Goal: Information Seeking & Learning: Check status

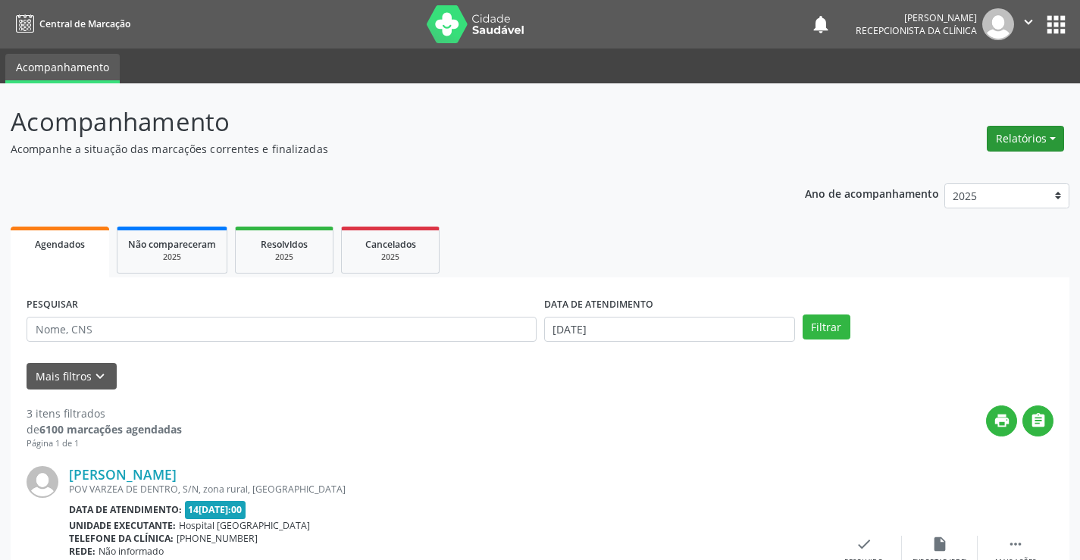
click at [1024, 134] on button "Relatórios" at bounding box center [1025, 139] width 77 height 26
click at [621, 146] on p "Acompanhe a situação das marcações correntes e finalizadas" at bounding box center [381, 149] width 741 height 16
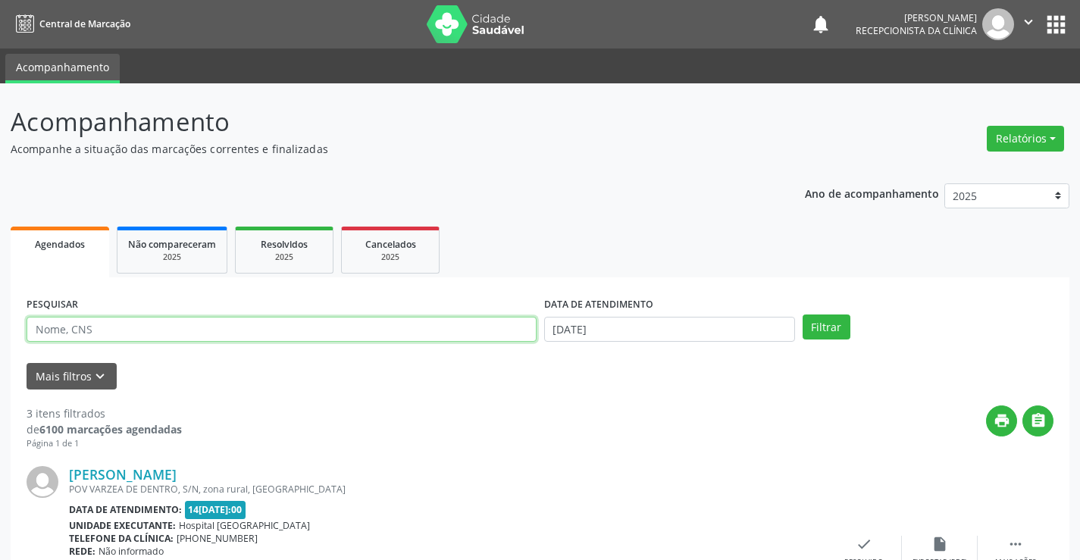
click at [74, 328] on input "text" at bounding box center [282, 330] width 510 height 26
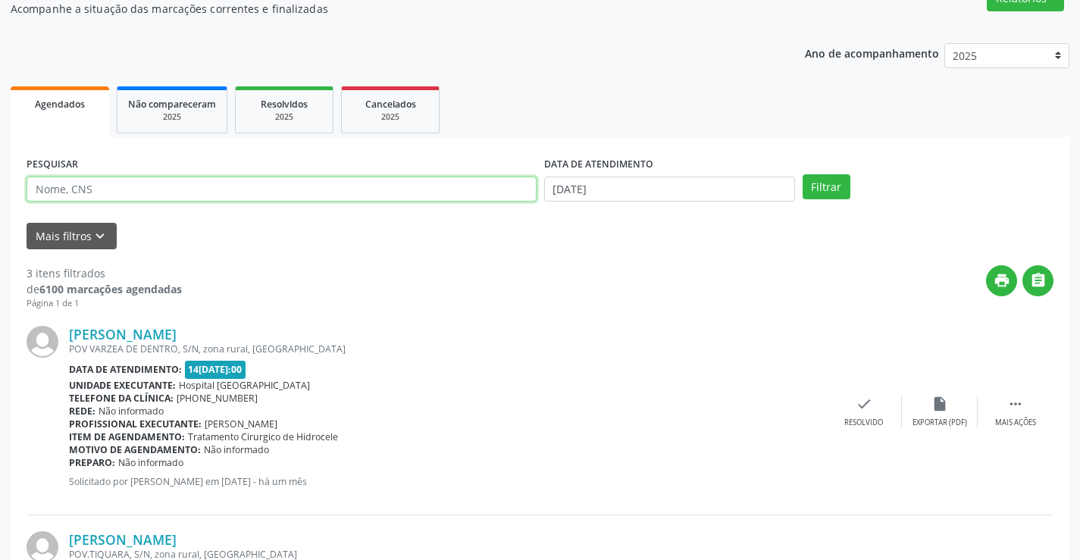
scroll to position [152, 0]
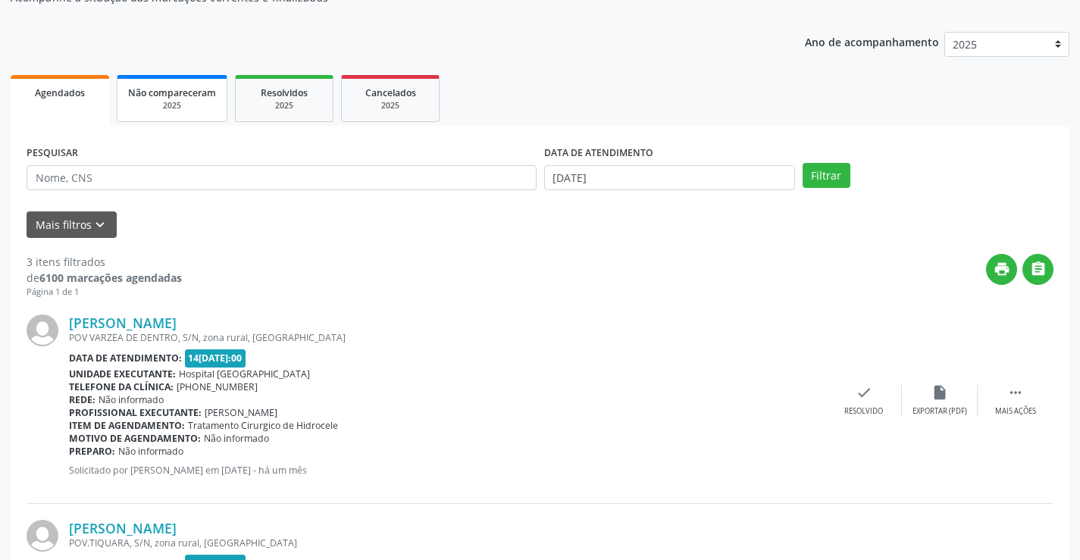
click at [202, 108] on div "2025" at bounding box center [172, 105] width 88 height 11
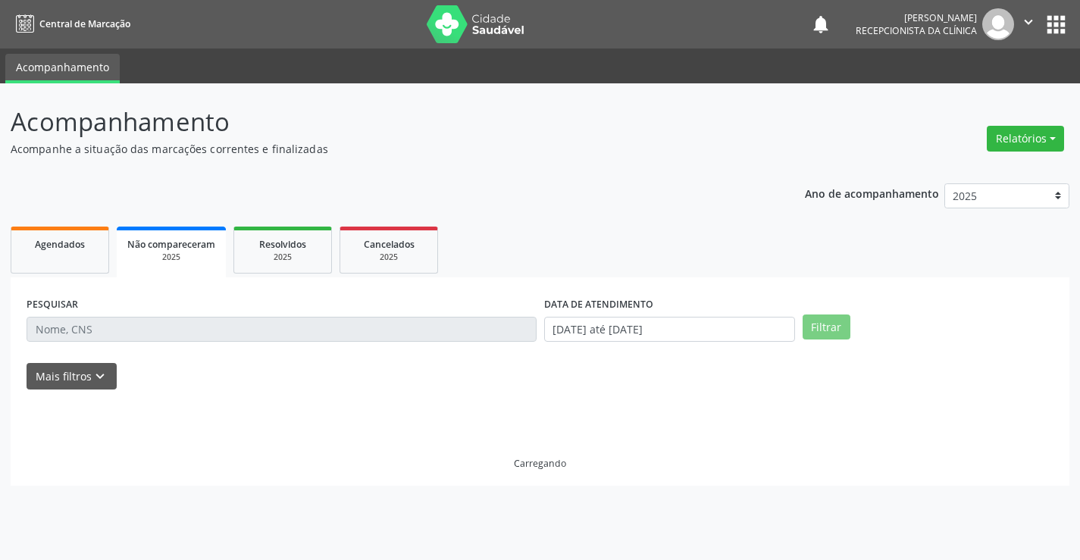
scroll to position [0, 0]
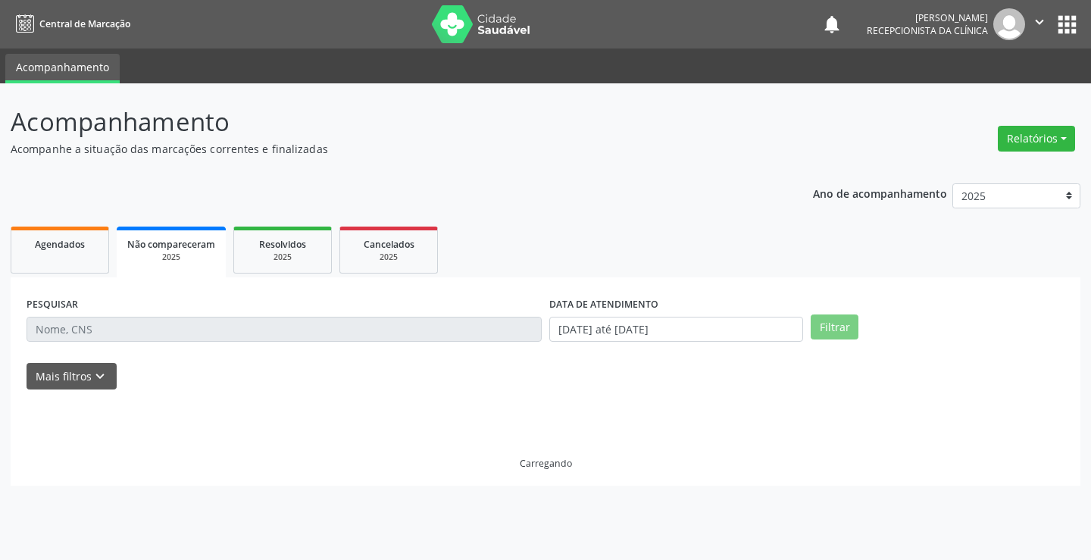
click at [194, 101] on div "Acompanhamento Acompanhe a situação das marcações correntes e finalizadas Relat…" at bounding box center [545, 321] width 1091 height 477
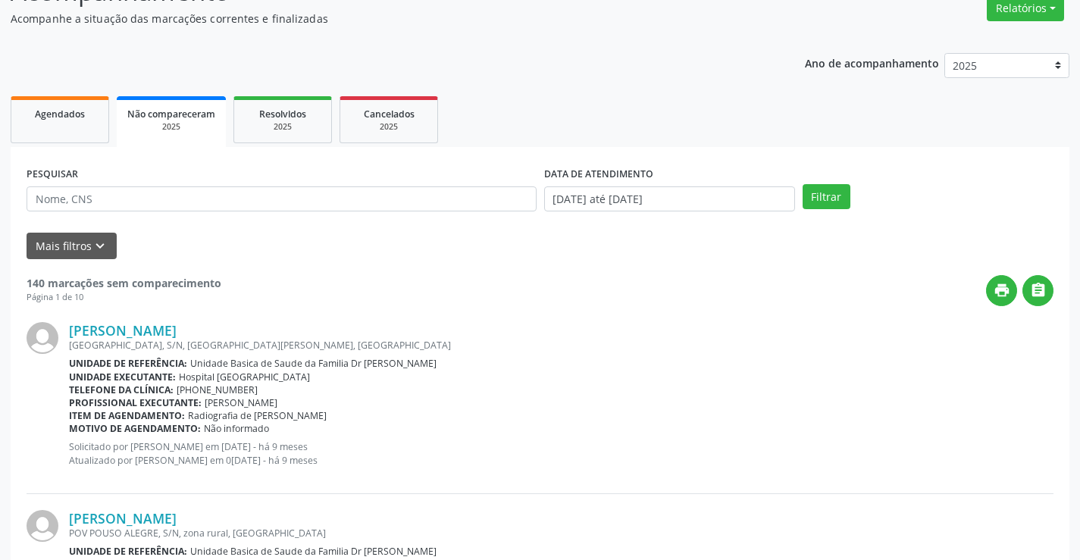
scroll to position [152, 0]
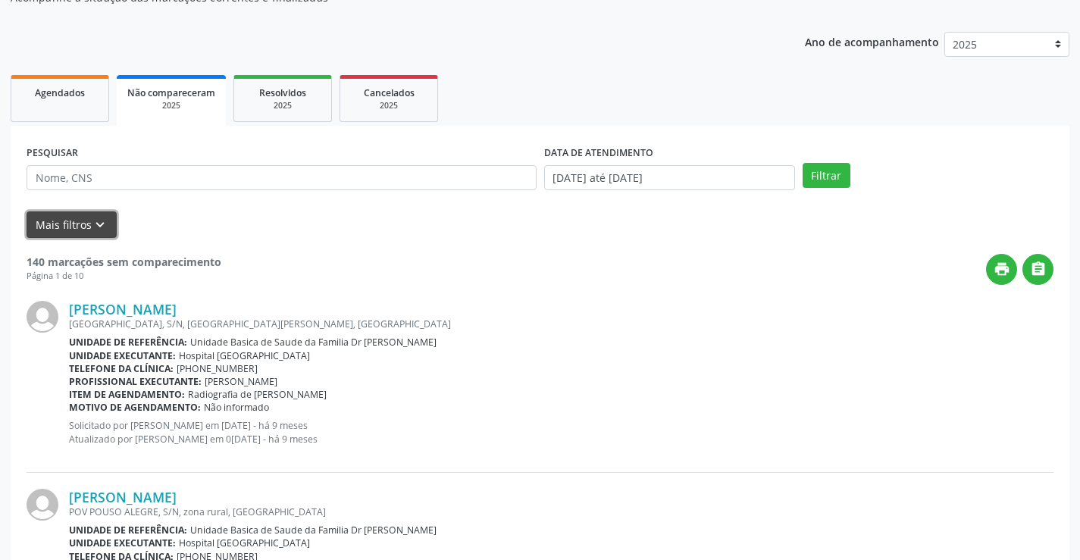
click at [61, 221] on button "Mais filtros keyboard_arrow_down" at bounding box center [72, 224] width 90 height 27
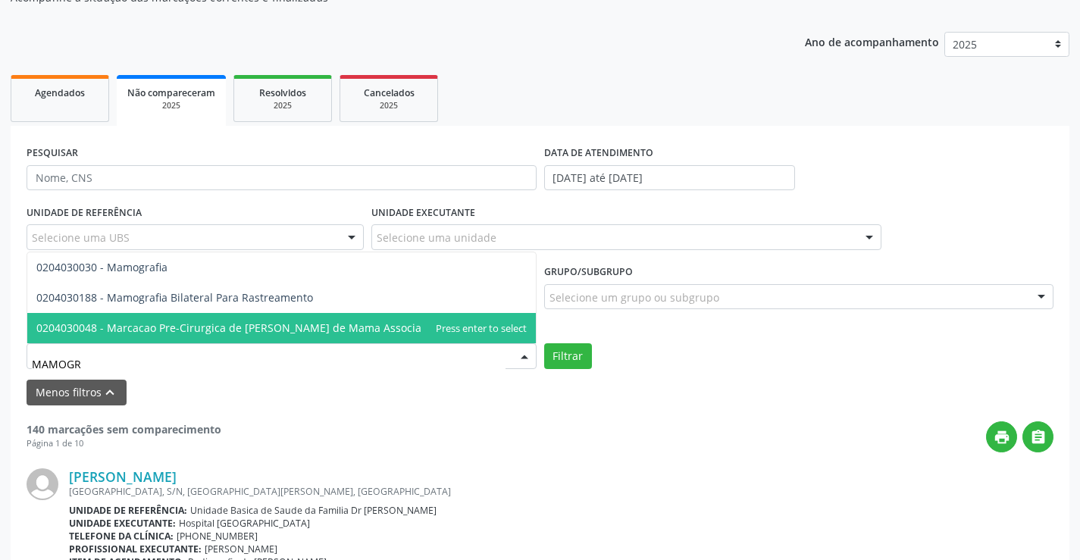
type input "MAMOGRA"
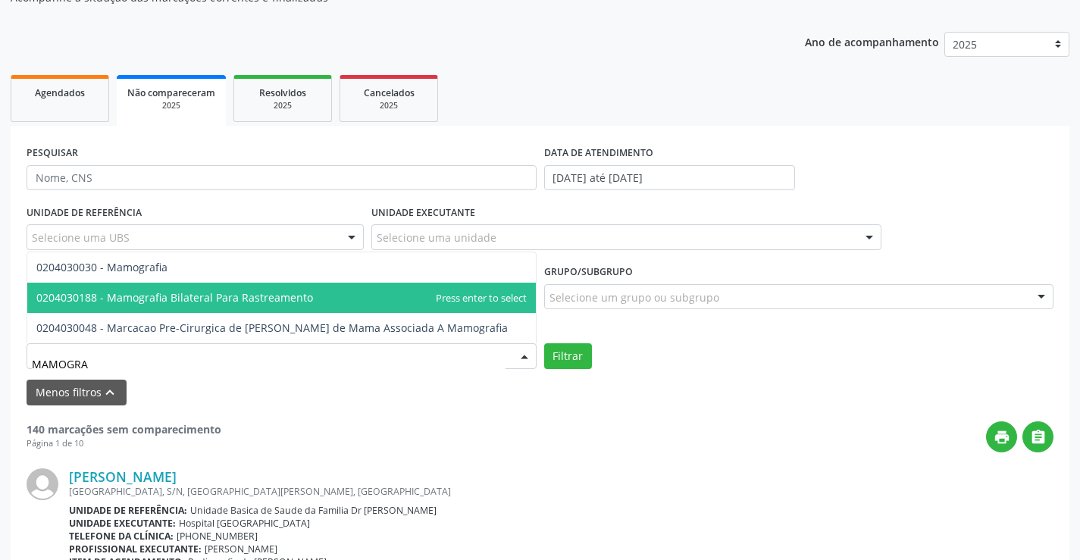
click at [232, 304] on span "0204030188 - Mamografia Bilateral Para Rastreamento" at bounding box center [174, 297] width 277 height 14
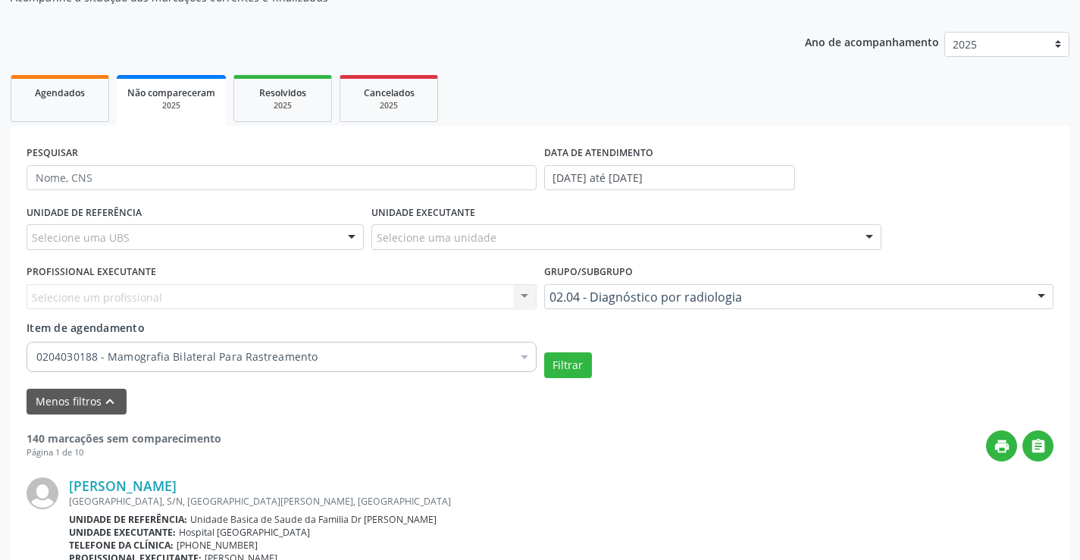
click at [164, 235] on div "Selecione uma UBS" at bounding box center [195, 237] width 337 height 26
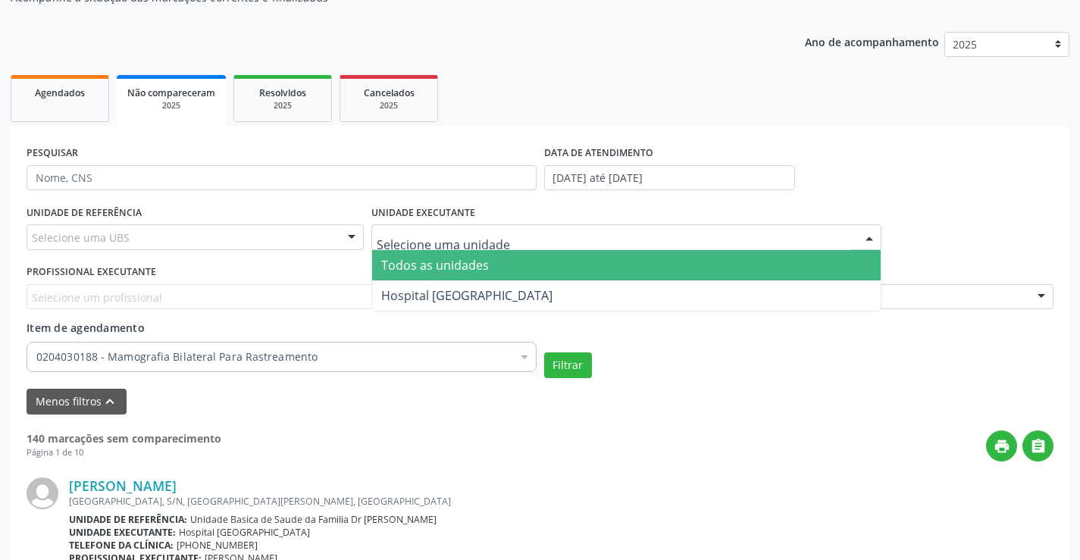
click at [417, 231] on div at bounding box center [626, 237] width 510 height 26
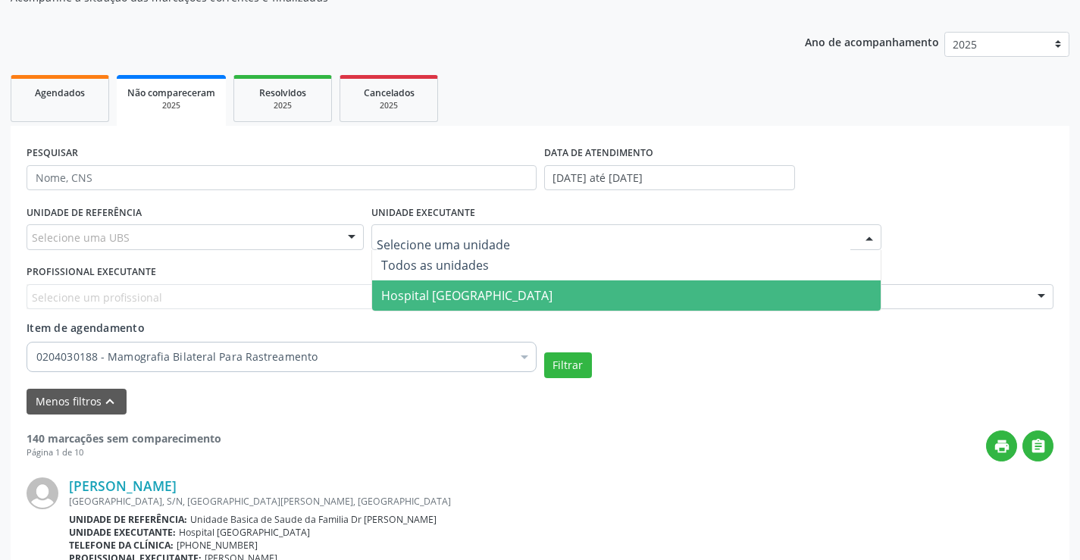
click at [449, 294] on span "Hospital [GEOGRAPHIC_DATA]" at bounding box center [466, 295] width 171 height 17
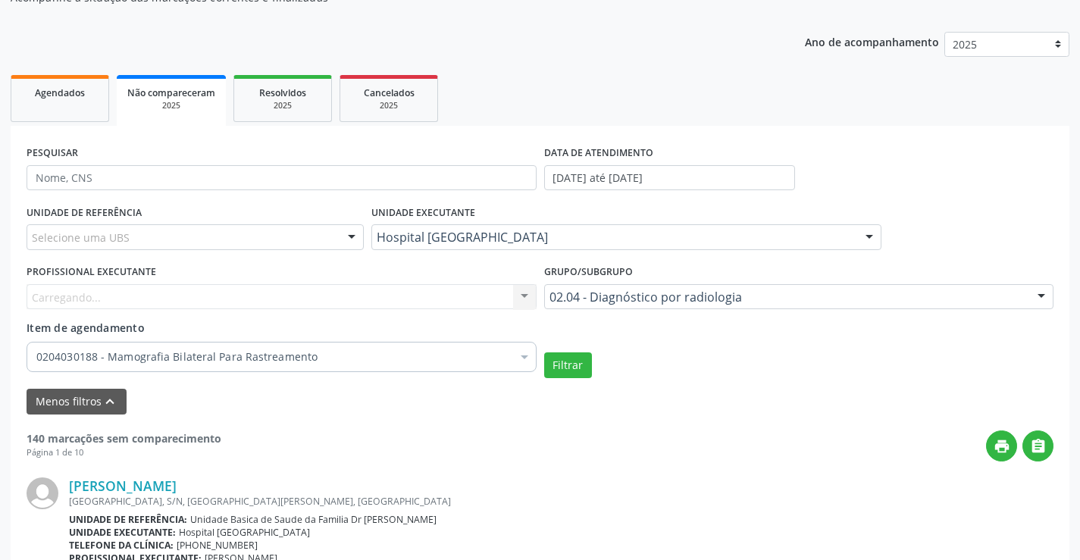
click at [77, 297] on div "Carregando... Nenhum resultado encontrado para: " " Não há nenhuma opção para s…" at bounding box center [282, 297] width 510 height 26
click at [524, 290] on div at bounding box center [524, 298] width 23 height 26
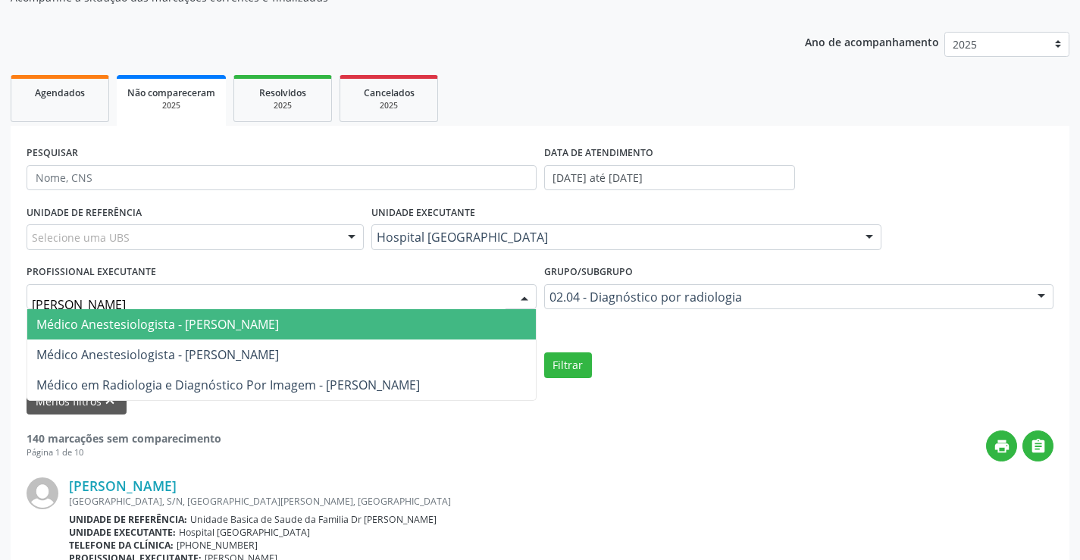
type input "[PERSON_NAME]"
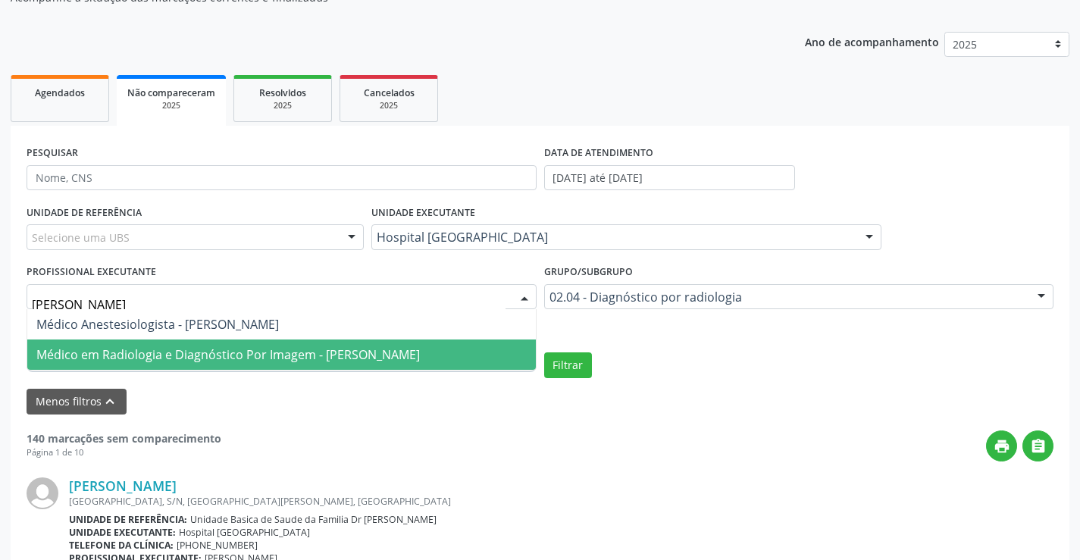
click at [186, 347] on span "Médico em Radiologia e Diagnóstico Por Imagem - [PERSON_NAME]" at bounding box center [227, 354] width 383 height 17
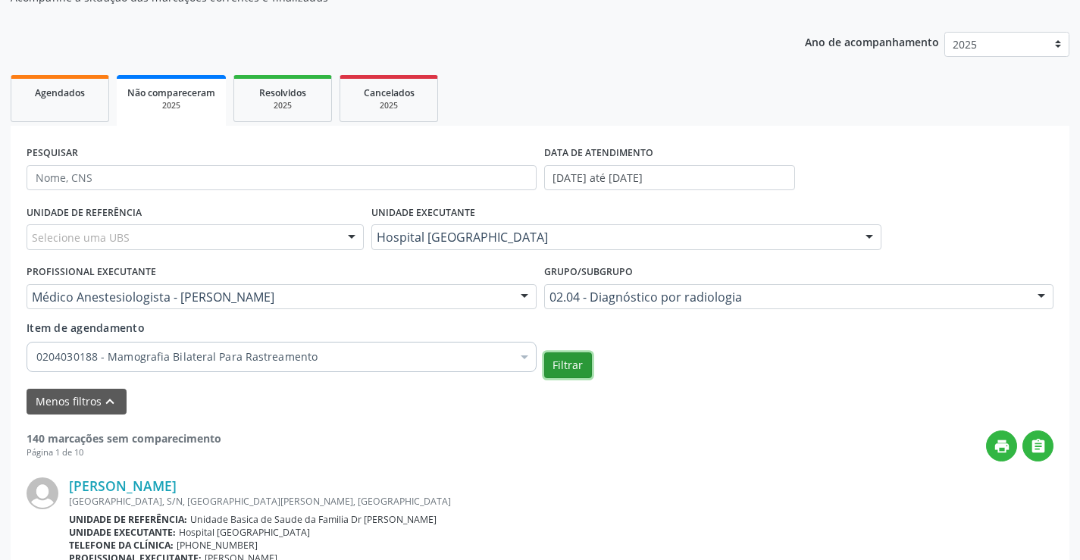
click at [562, 363] on button "Filtrar" at bounding box center [568, 365] width 48 height 26
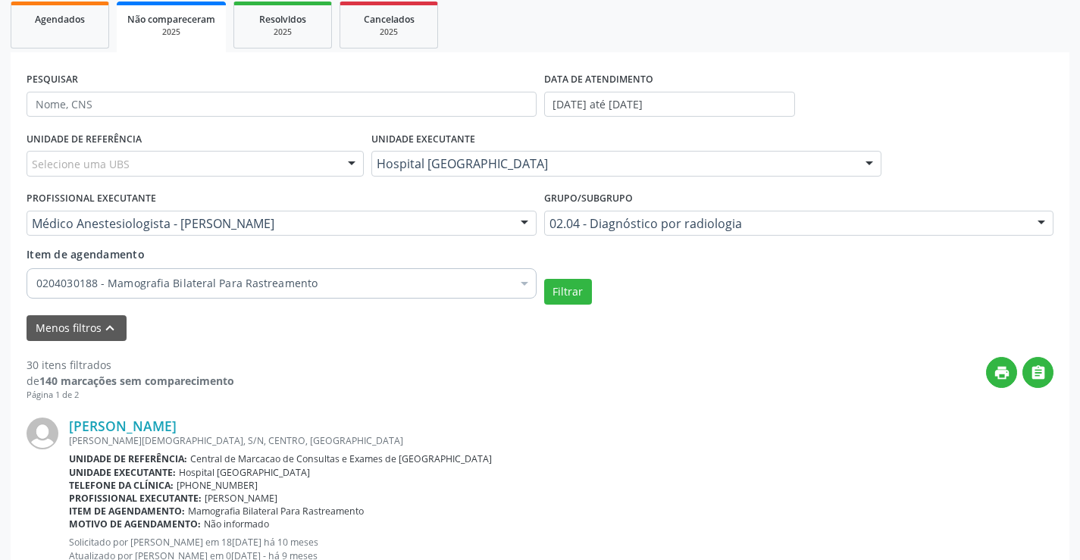
scroll to position [0, 0]
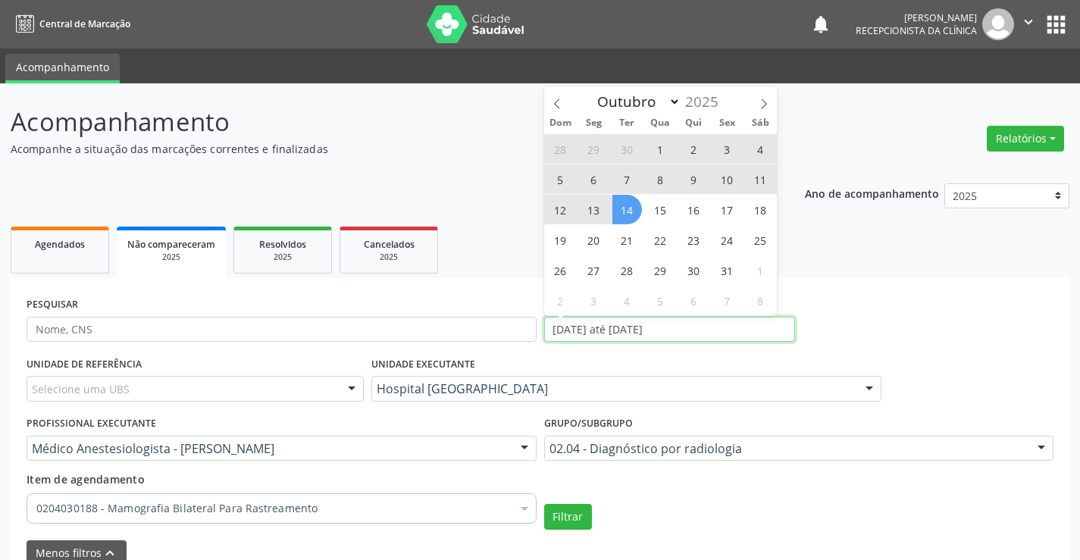
click at [560, 327] on input "[DATE] até [DATE]" at bounding box center [669, 330] width 251 height 26
click at [574, 324] on input "[DATE] até [DATE]" at bounding box center [669, 330] width 251 height 26
click at [577, 329] on input "[DATE] até [DATE]" at bounding box center [669, 330] width 251 height 26
click at [660, 329] on input "[DATE] até [DATE]" at bounding box center [669, 330] width 251 height 26
select select "9"
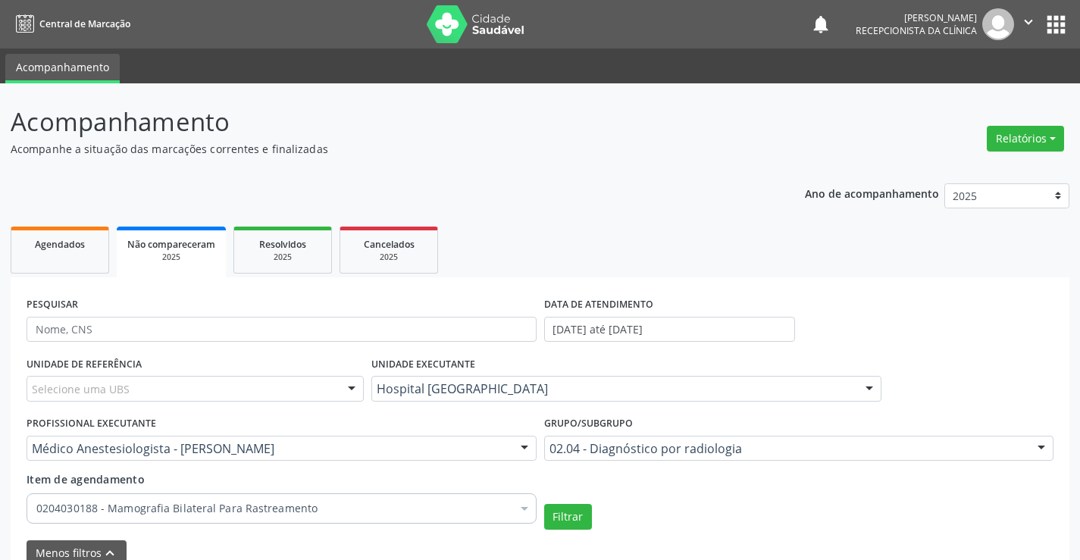
click at [773, 359] on div "UNIDADE EXECUTANTE Hospital [GEOGRAPHIC_DATA] Todos as unidades Hospital [GEOGR…" at bounding box center [627, 381] width 518 height 59
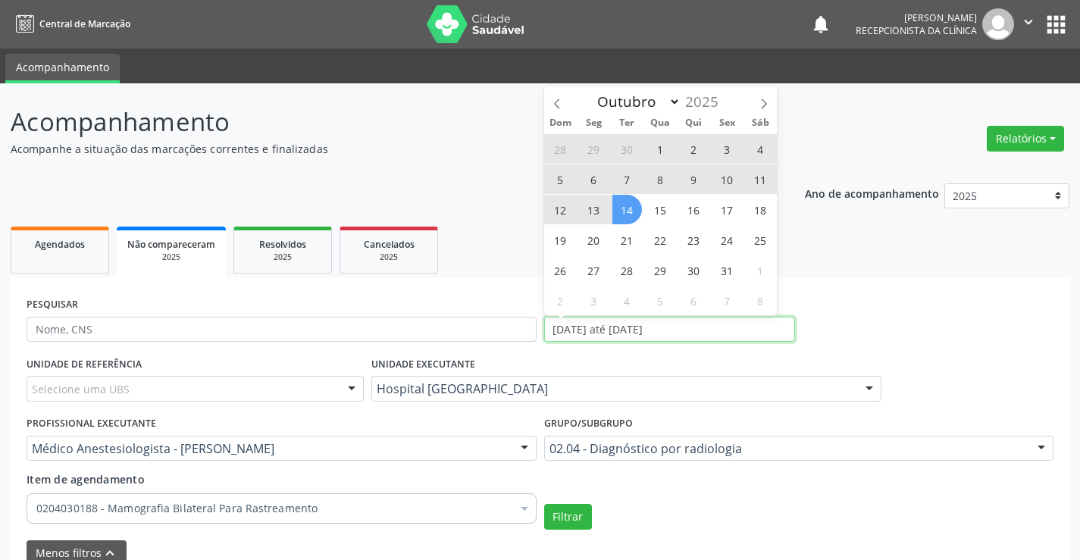
click at [571, 324] on input "[DATE] até [DATE]" at bounding box center [669, 330] width 251 height 26
click at [663, 145] on span "1" at bounding box center [661, 149] width 30 height 30
type input "01/10/2025"
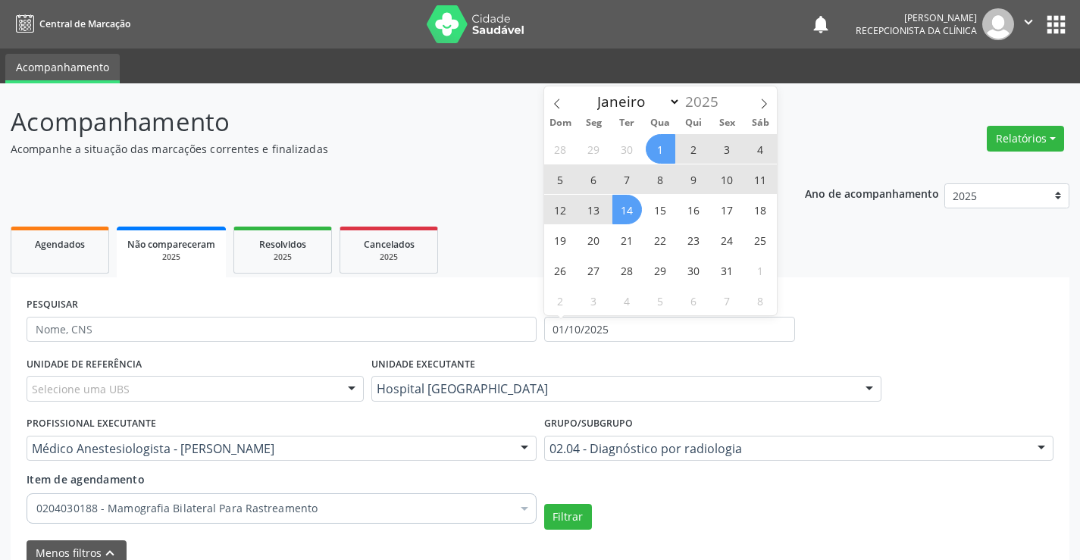
click at [621, 211] on span "14" at bounding box center [627, 210] width 30 height 30
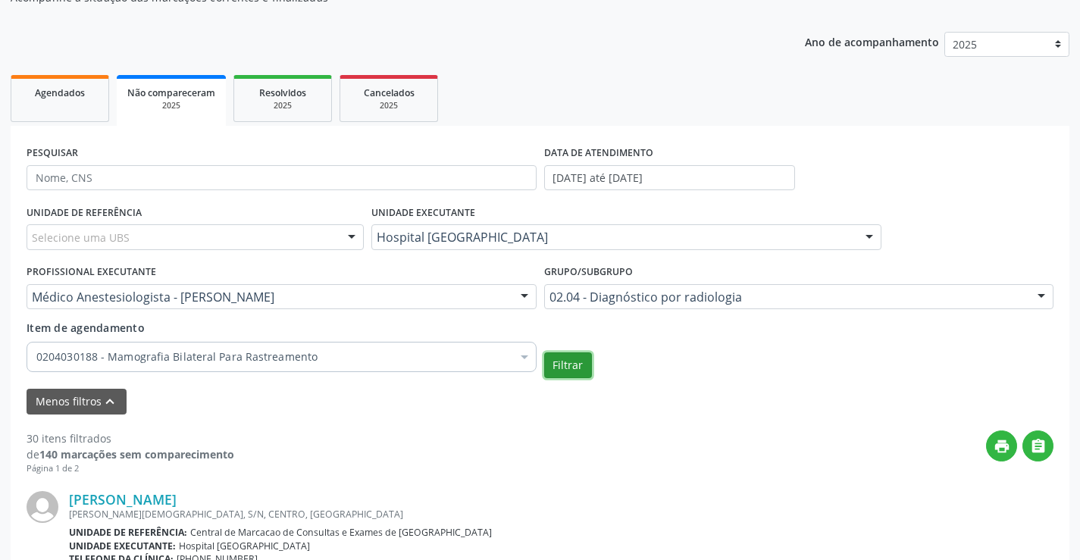
click at [570, 358] on button "Filtrar" at bounding box center [568, 365] width 48 height 26
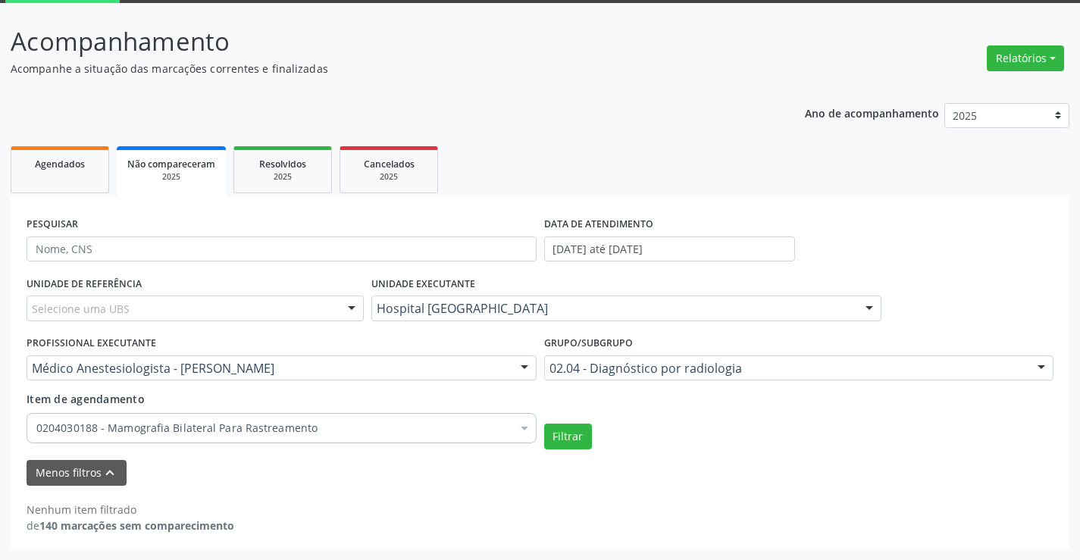
scroll to position [80, 0]
click at [41, 169] on span "Agendados" at bounding box center [60, 164] width 50 height 13
select select "9"
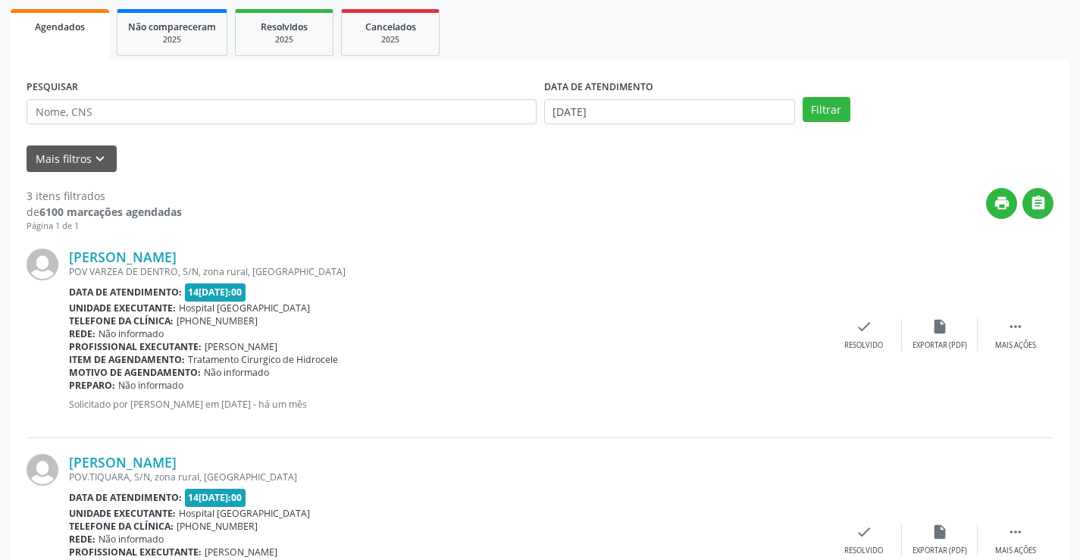
scroll to position [227, 0]
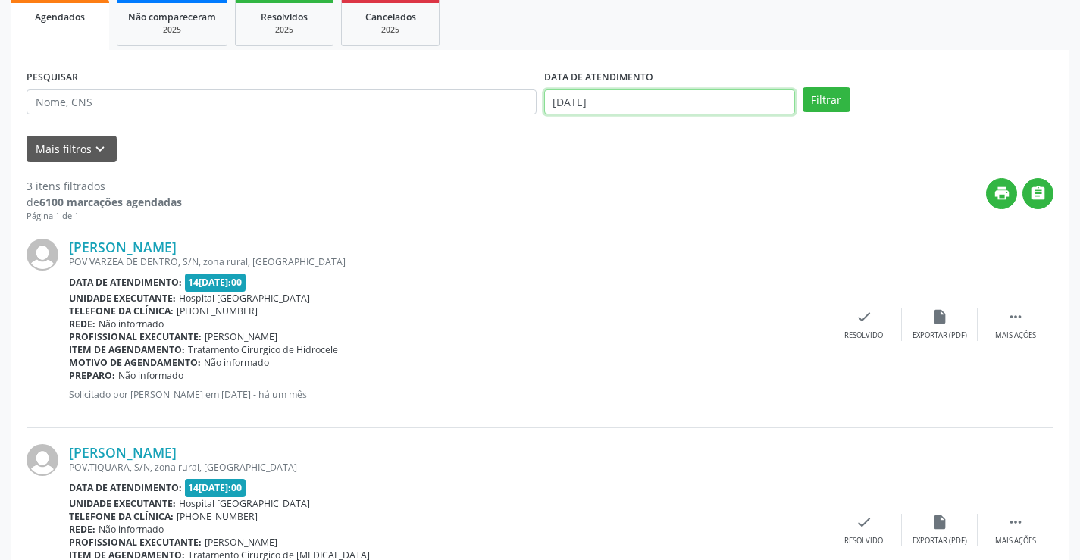
click at [589, 102] on input "[DATE]" at bounding box center [669, 102] width 251 height 26
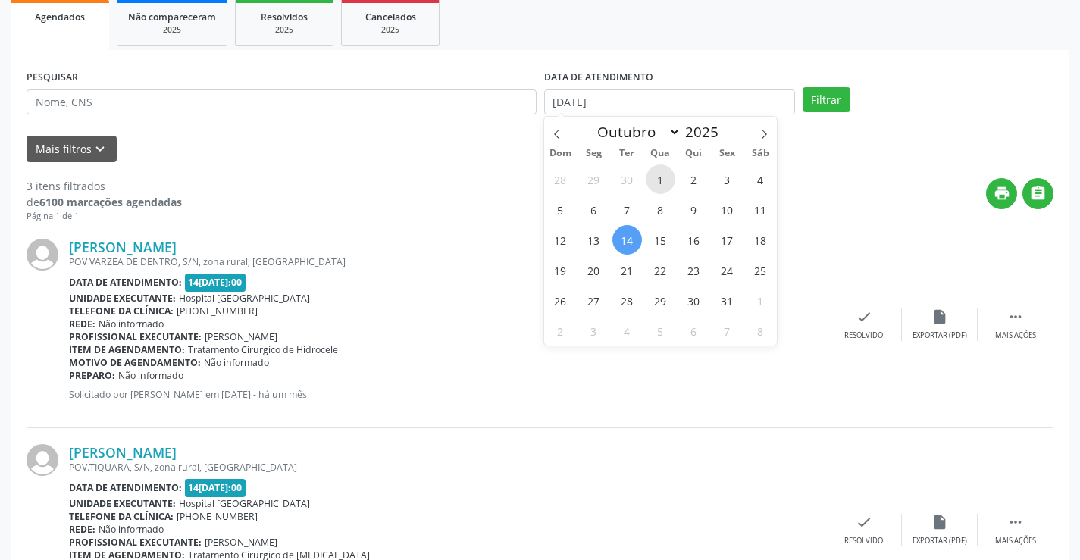
click at [660, 172] on span "1" at bounding box center [661, 179] width 30 height 30
type input "01/10/2025"
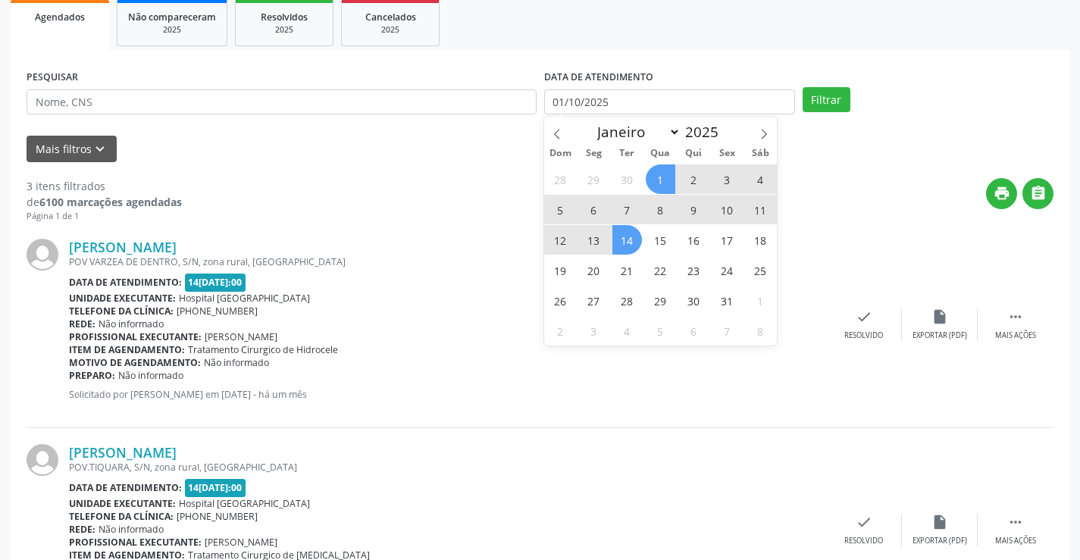
click at [627, 242] on span "14" at bounding box center [627, 240] width 30 height 30
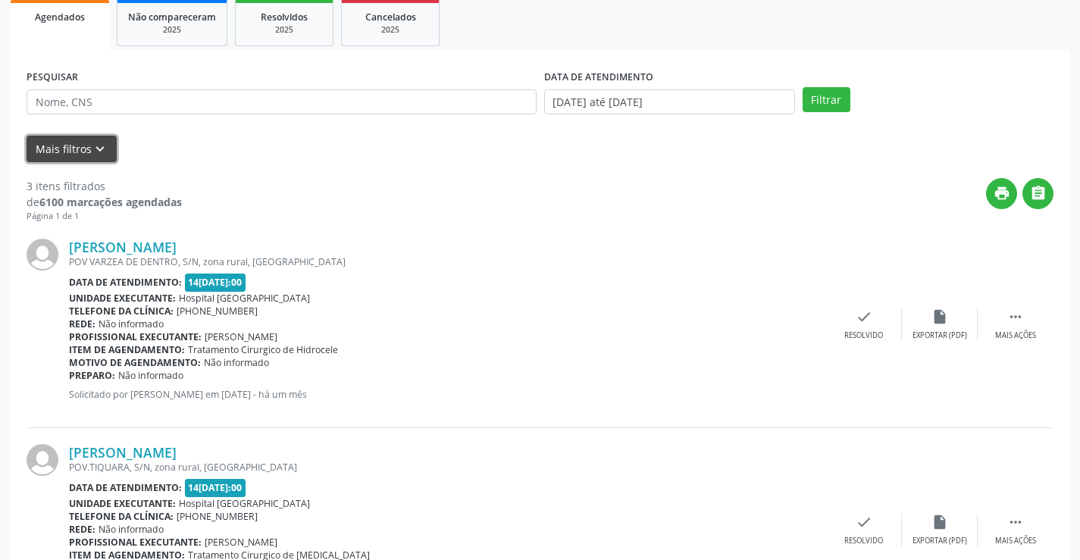
click at [79, 144] on button "Mais filtros keyboard_arrow_down" at bounding box center [72, 149] width 90 height 27
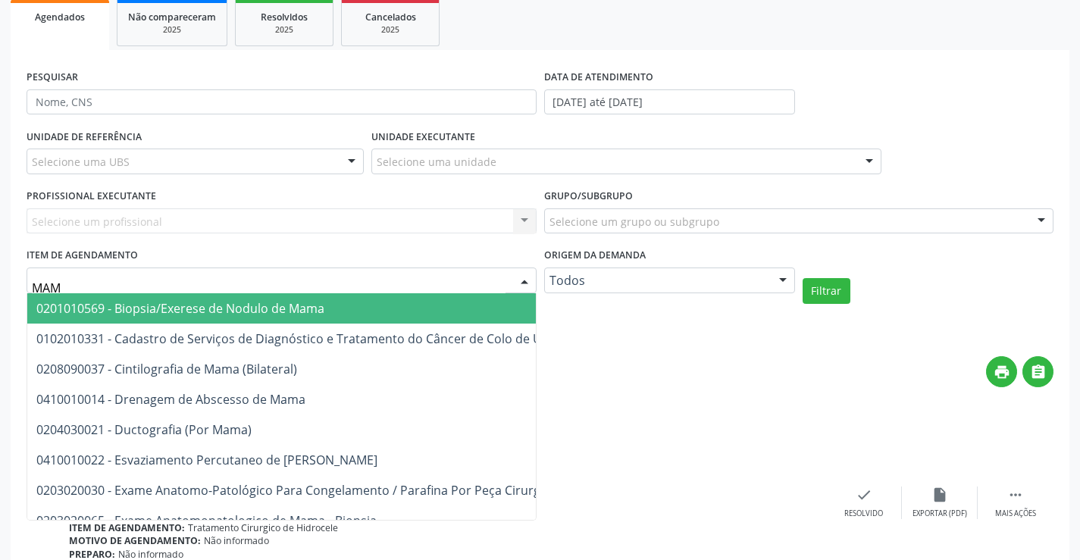
type input "MAMO"
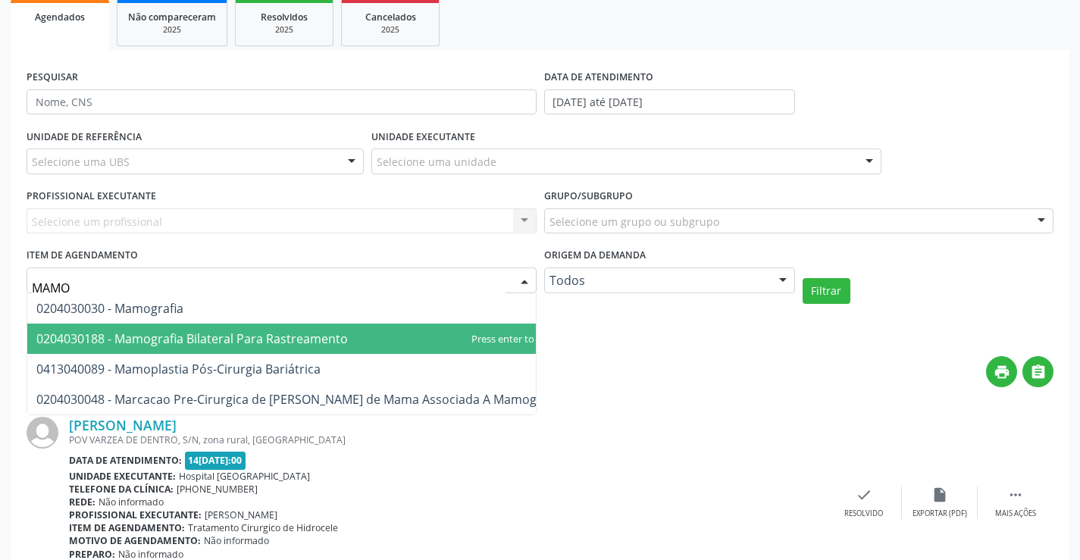
click at [340, 350] on span "0204030188 - Mamografia Bilateral Para Rastreamento" at bounding box center [299, 339] width 544 height 30
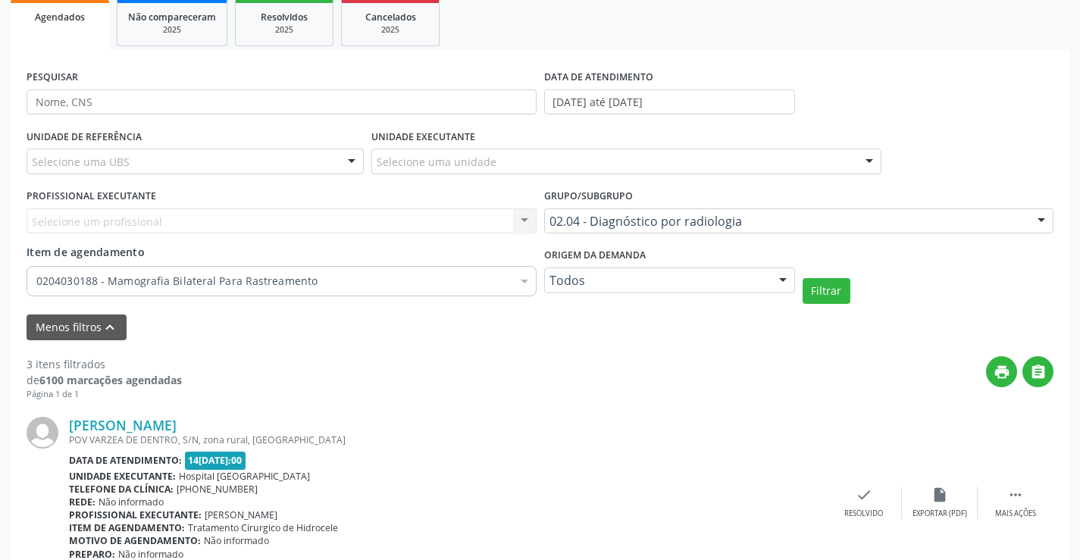
click at [137, 224] on div "Selecione um profissional Nenhum resultado encontrado para: " " Não há nenhuma …" at bounding box center [282, 221] width 510 height 26
drag, startPoint x: 244, startPoint y: 211, endPoint x: 402, endPoint y: 227, distance: 159.1
click at [283, 216] on div "Selecione um profissional Nenhum resultado encontrado para: " " Não há nenhuma …" at bounding box center [282, 221] width 510 height 26
click at [522, 219] on div "Selecione um profissional Nenhum resultado encontrado para: " " Não há nenhuma …" at bounding box center [282, 221] width 510 height 26
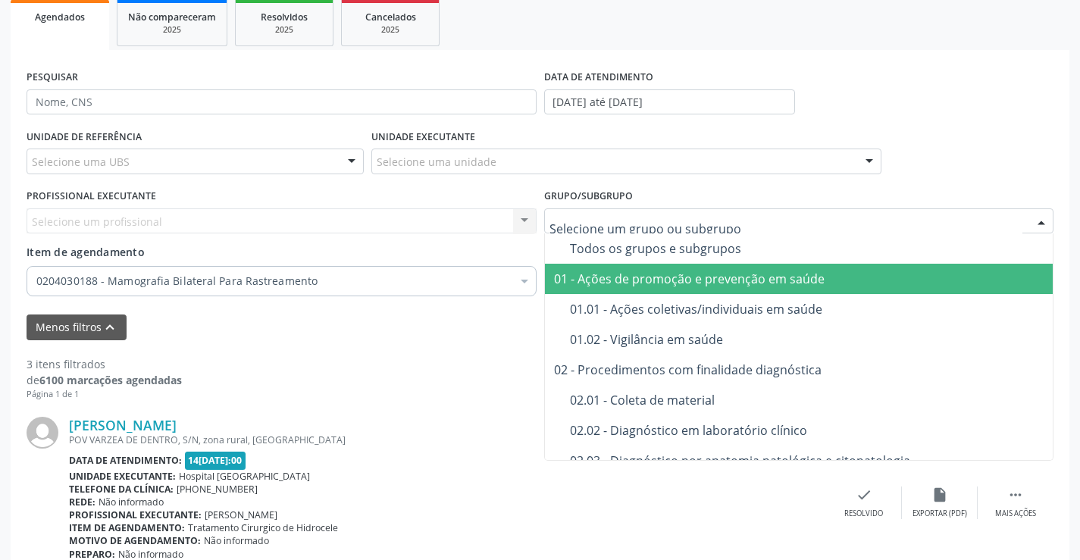
click at [231, 191] on div "PROFISSIONAL EXECUTANTE Selecione um profissional Nenhum resultado encontrado p…" at bounding box center [282, 214] width 518 height 59
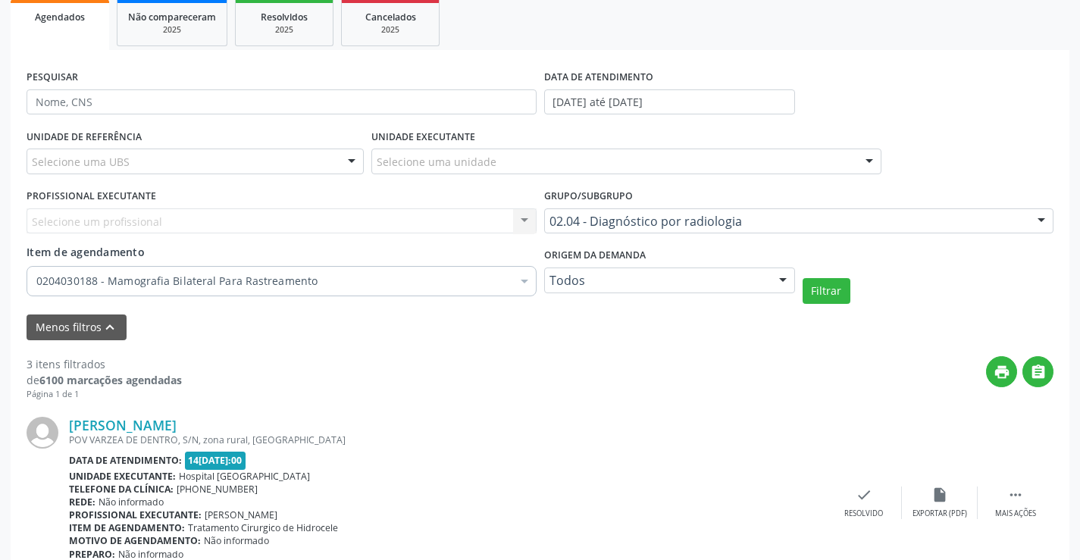
drag, startPoint x: 288, startPoint y: 227, endPoint x: 469, endPoint y: 226, distance: 181.1
click at [298, 227] on div "Selecione um profissional Nenhum resultado encontrado para: " " Não há nenhuma …" at bounding box center [282, 221] width 510 height 26
drag, startPoint x: 503, startPoint y: 218, endPoint x: 524, endPoint y: 216, distance: 21.3
click at [524, 216] on div "Selecione um profissional Nenhum resultado encontrado para: " " Não há nenhuma …" at bounding box center [282, 221] width 510 height 26
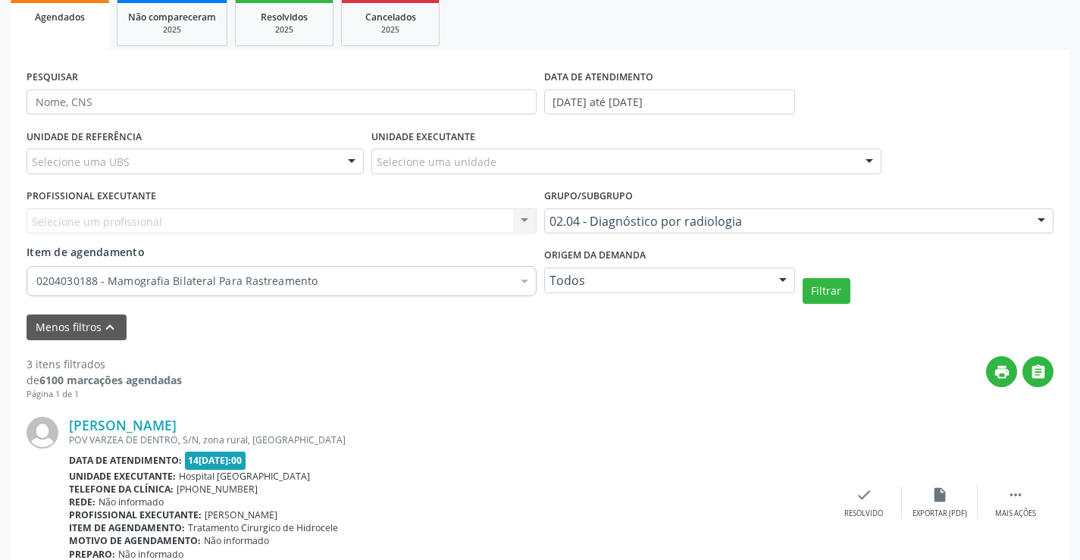
drag, startPoint x: 765, startPoint y: 302, endPoint x: 762, endPoint y: 293, distance: 8.9
click at [765, 301] on div "Origem da demanda Todos Todos Cadastrado pela central Solicitado pelo cidadão N…" at bounding box center [669, 273] width 258 height 59
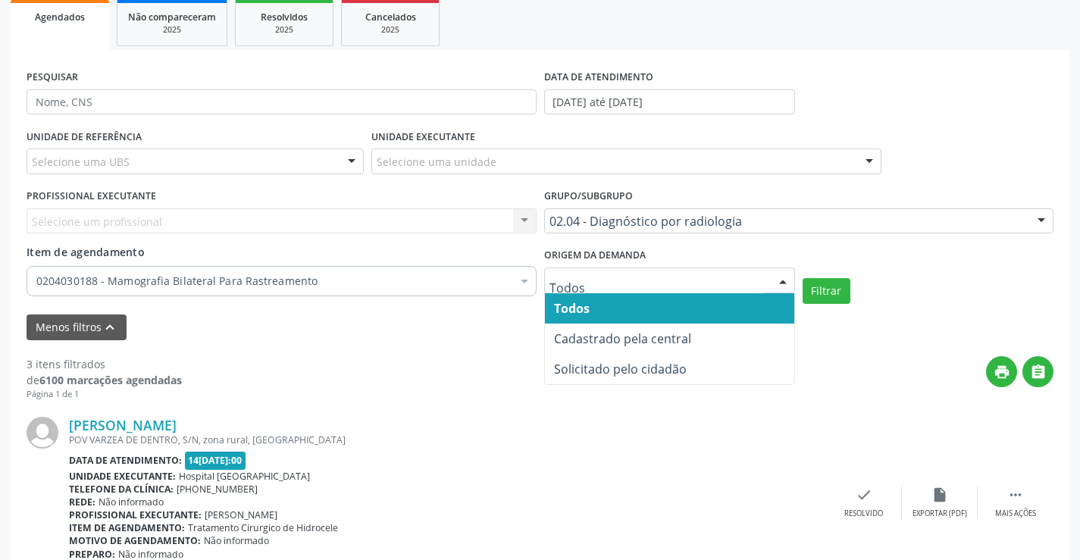
click at [461, 358] on div "print " at bounding box center [618, 378] width 872 height 45
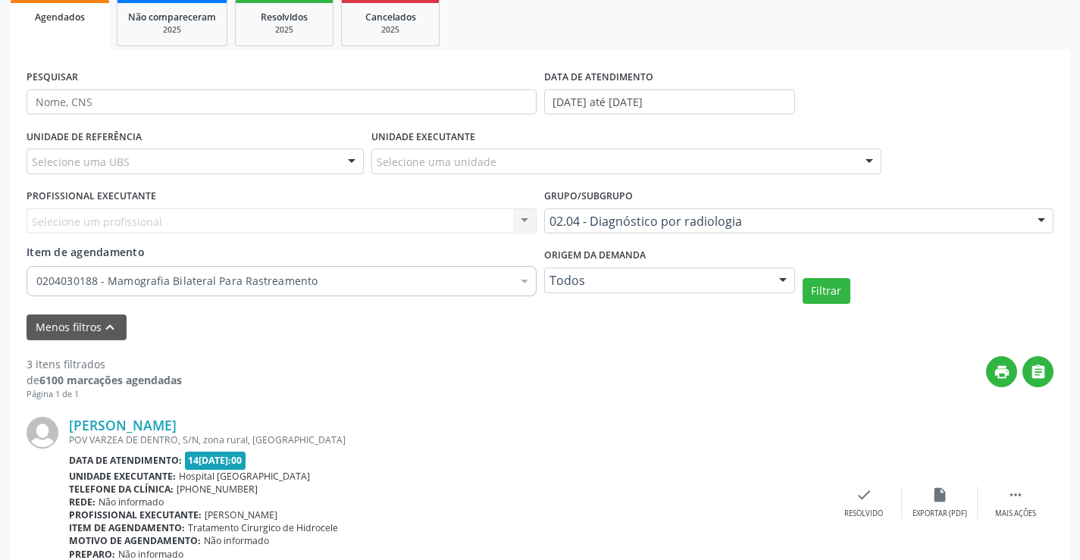
click at [317, 211] on div "Selecione um profissional Nenhum resultado encontrado para: " " Não há nenhuma …" at bounding box center [282, 221] width 510 height 26
click at [287, 167] on div "Selecione uma UBS" at bounding box center [195, 162] width 337 height 26
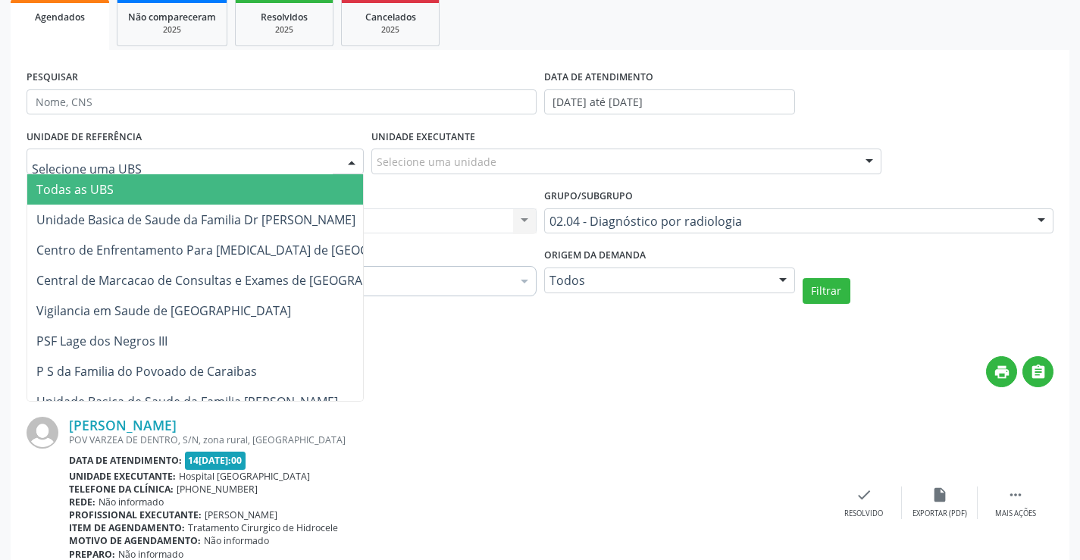
click at [521, 160] on div "Selecione uma unidade" at bounding box center [626, 162] width 510 height 26
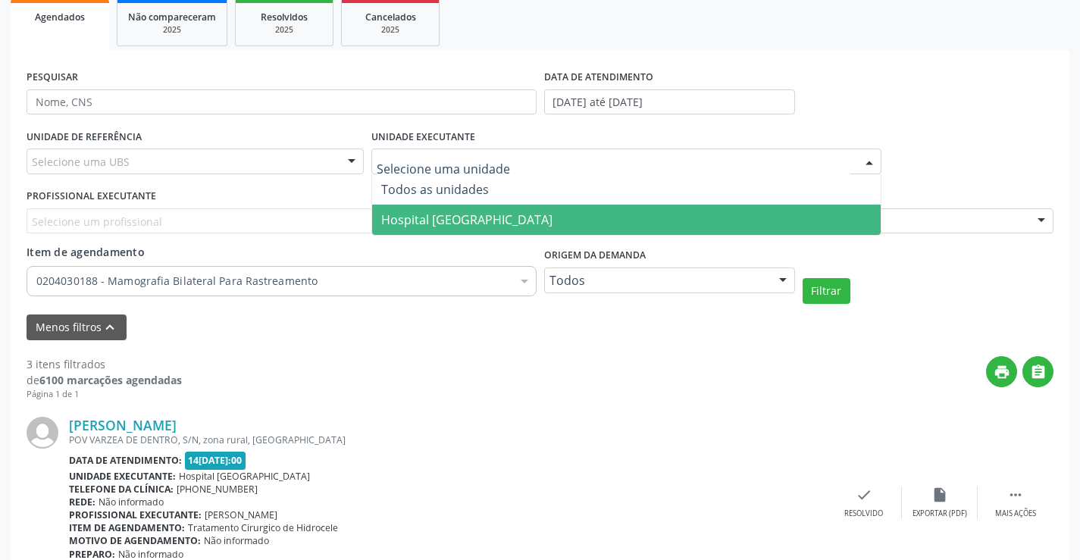
click at [494, 211] on span "Hospital [GEOGRAPHIC_DATA]" at bounding box center [466, 219] width 171 height 17
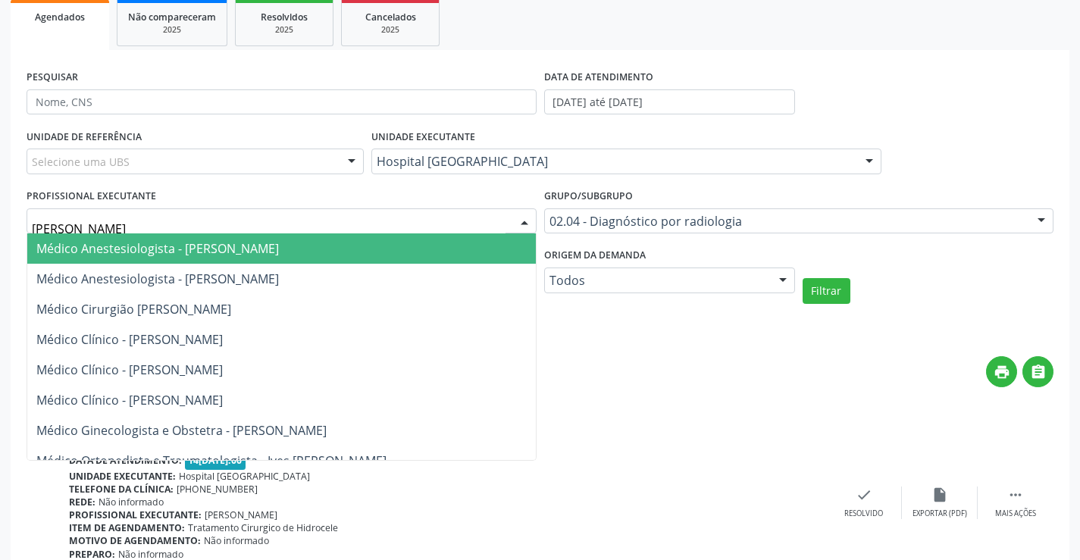
type input "[PERSON_NAME]"
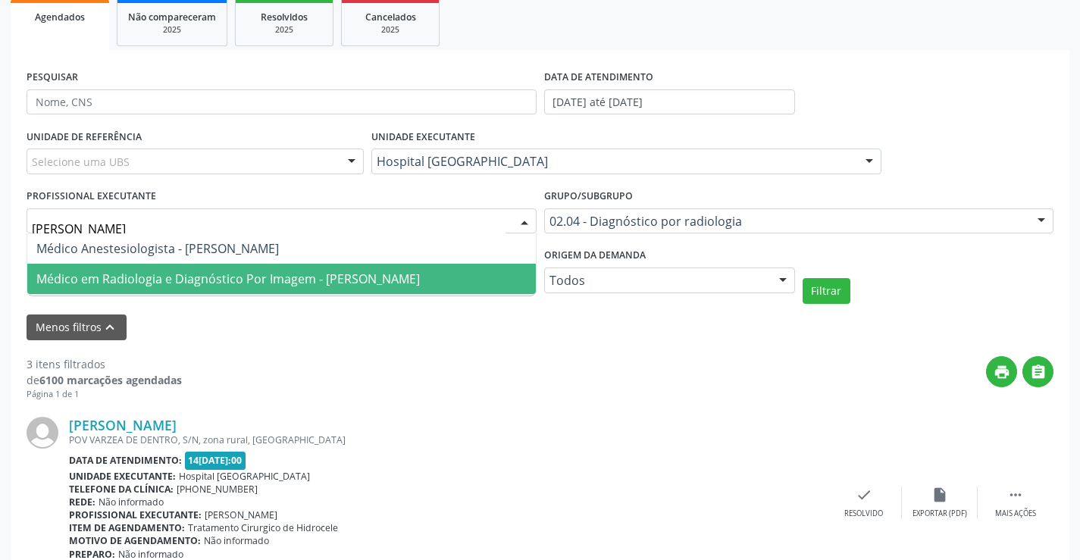
click at [383, 276] on span "Médico em Radiologia e Diagnóstico Por Imagem - [PERSON_NAME]" at bounding box center [227, 279] width 383 height 17
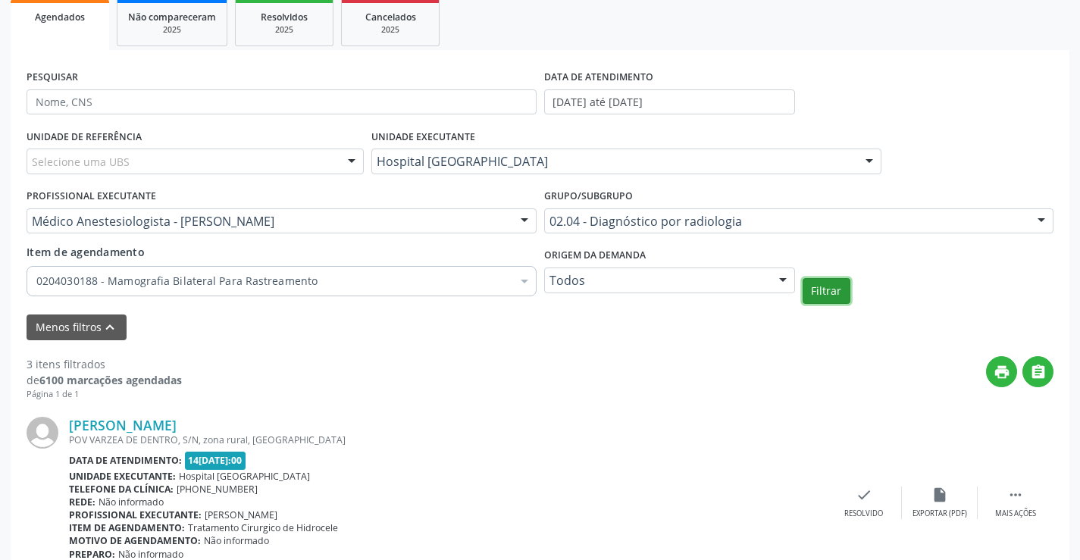
click at [828, 294] on button "Filtrar" at bounding box center [827, 291] width 48 height 26
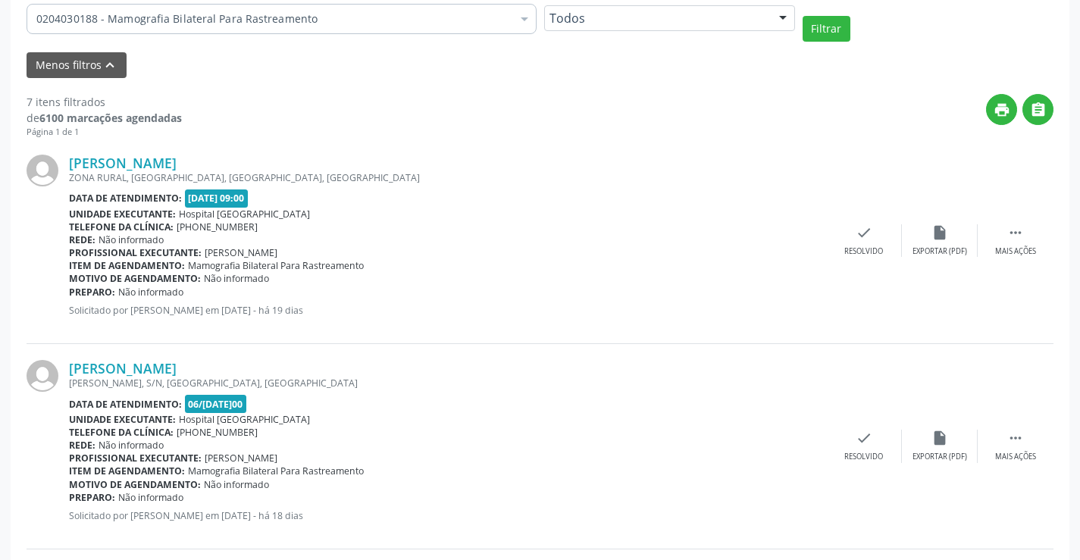
scroll to position [471, 0]
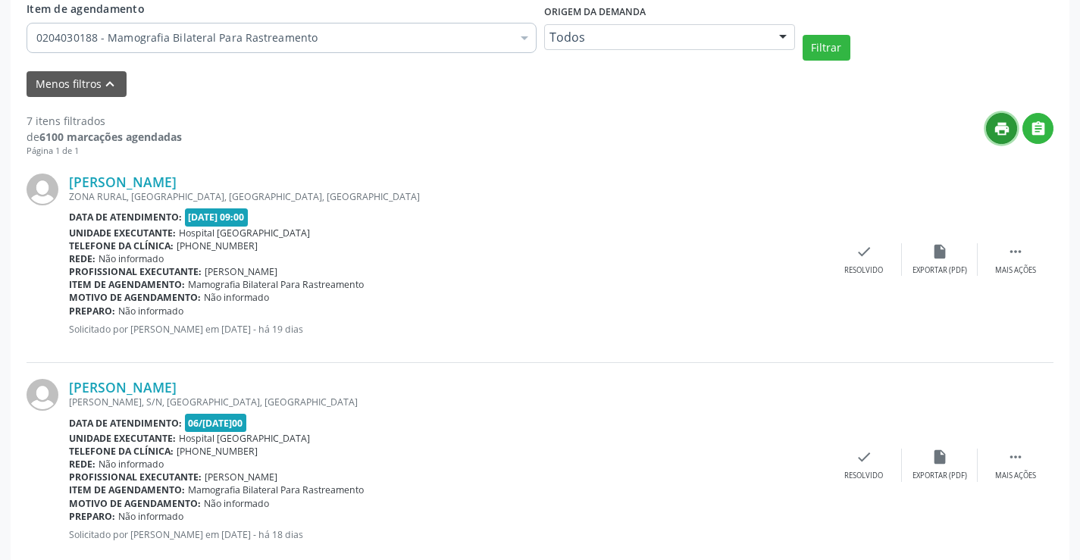
click at [995, 130] on icon "print" at bounding box center [1002, 128] width 17 height 17
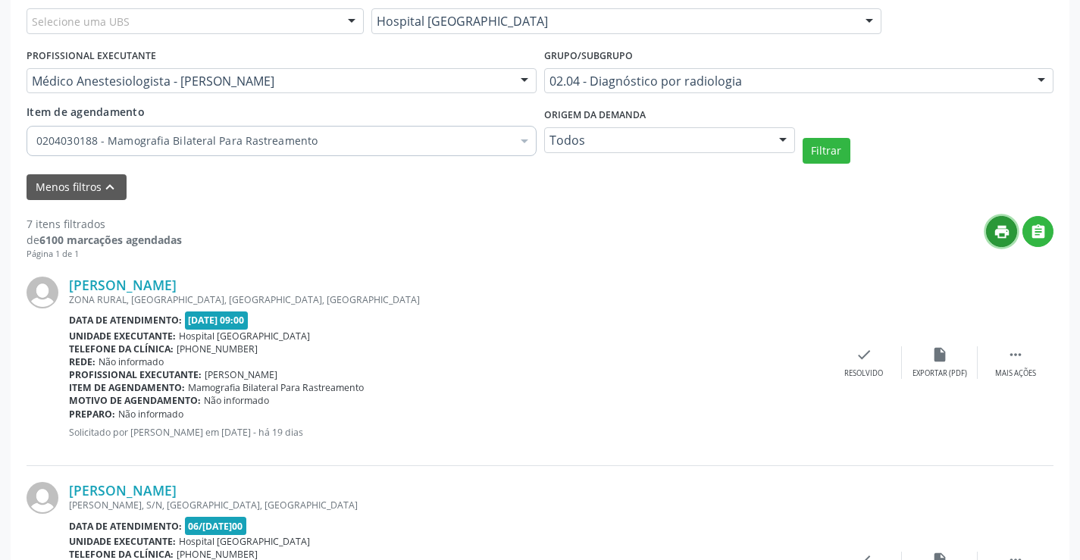
scroll to position [319, 0]
